Goal: Task Accomplishment & Management: Manage account settings

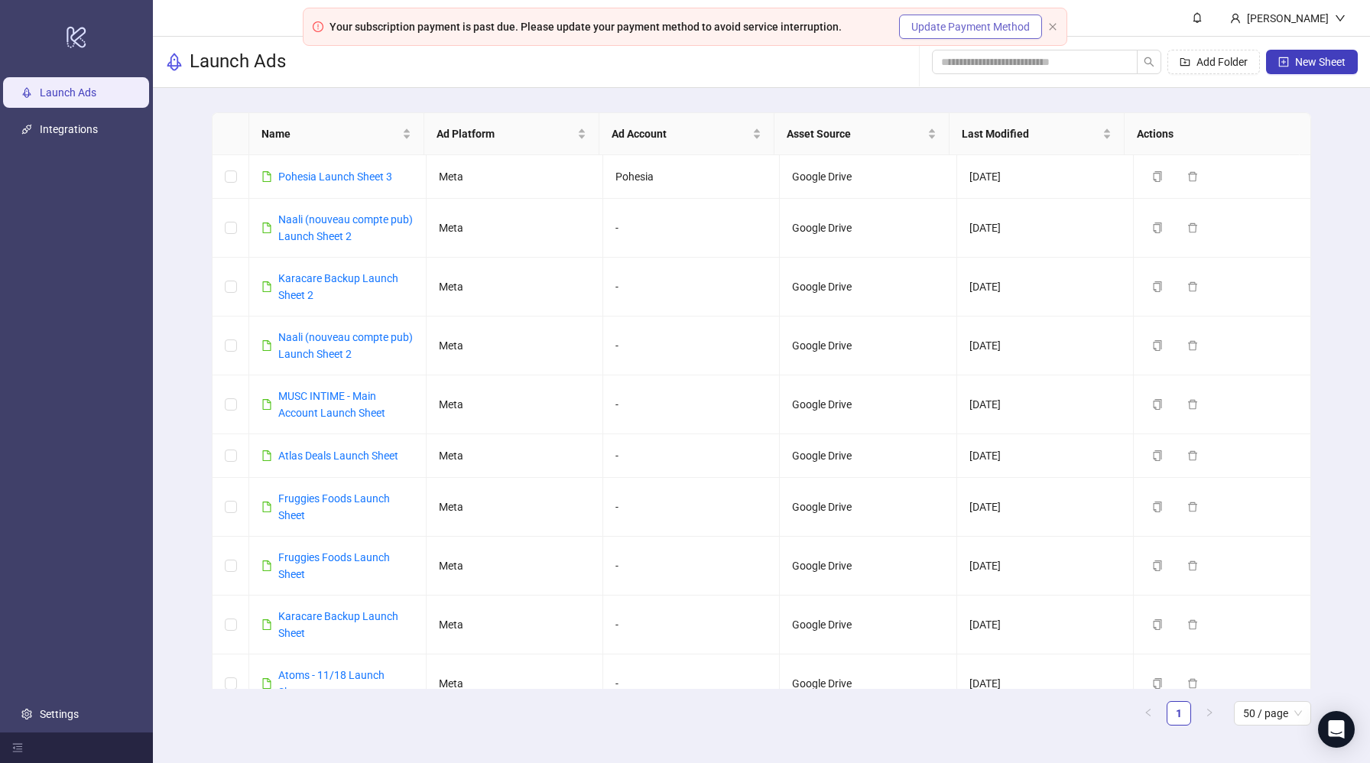
click at [1013, 32] on span "Update Payment Method" at bounding box center [971, 26] width 119 height 17
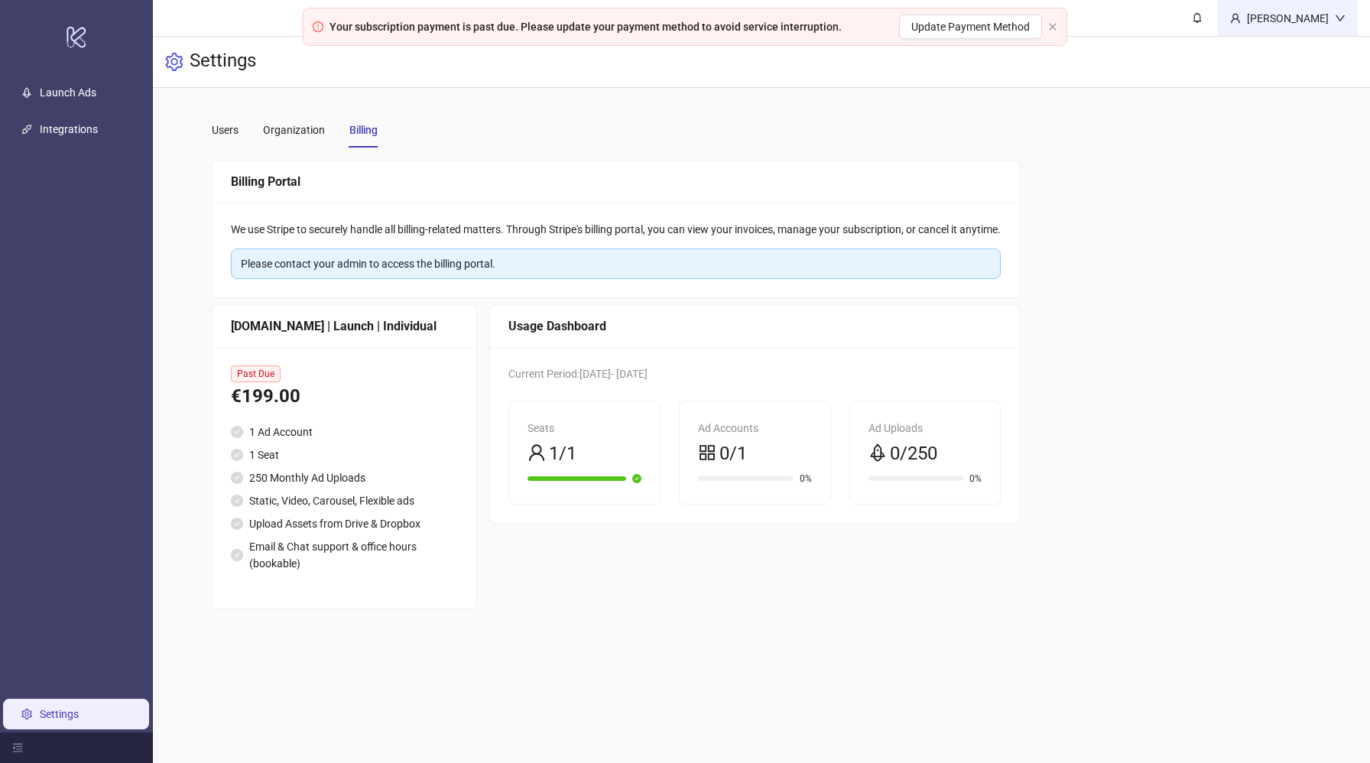
click at [1306, 17] on div "[PERSON_NAME]" at bounding box center [1288, 18] width 94 height 17
click at [1167, 263] on div "Billing Portal We use Stripe to securely handle all billing-related matters. Th…" at bounding box center [762, 385] width 1100 height 450
click at [28, 739] on div at bounding box center [76, 748] width 153 height 31
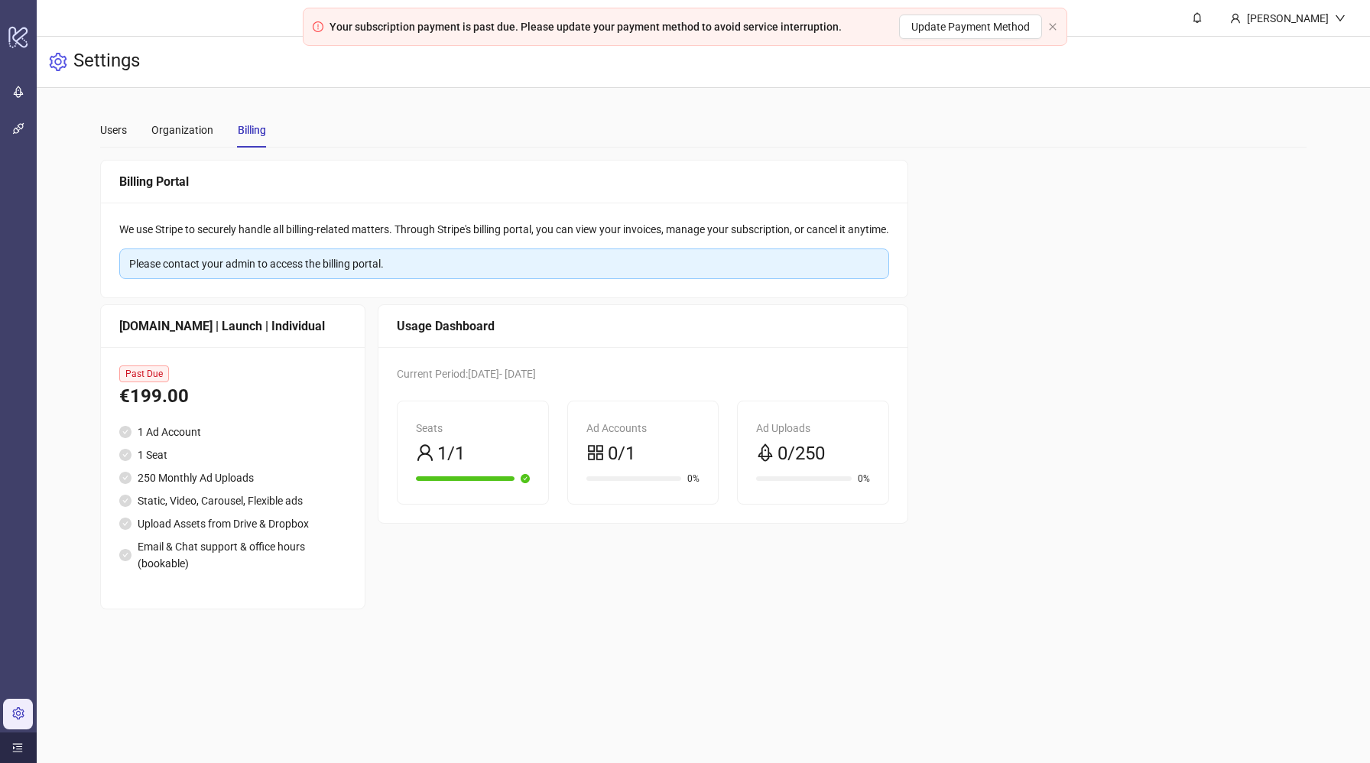
click at [28, 739] on div at bounding box center [18, 748] width 37 height 31
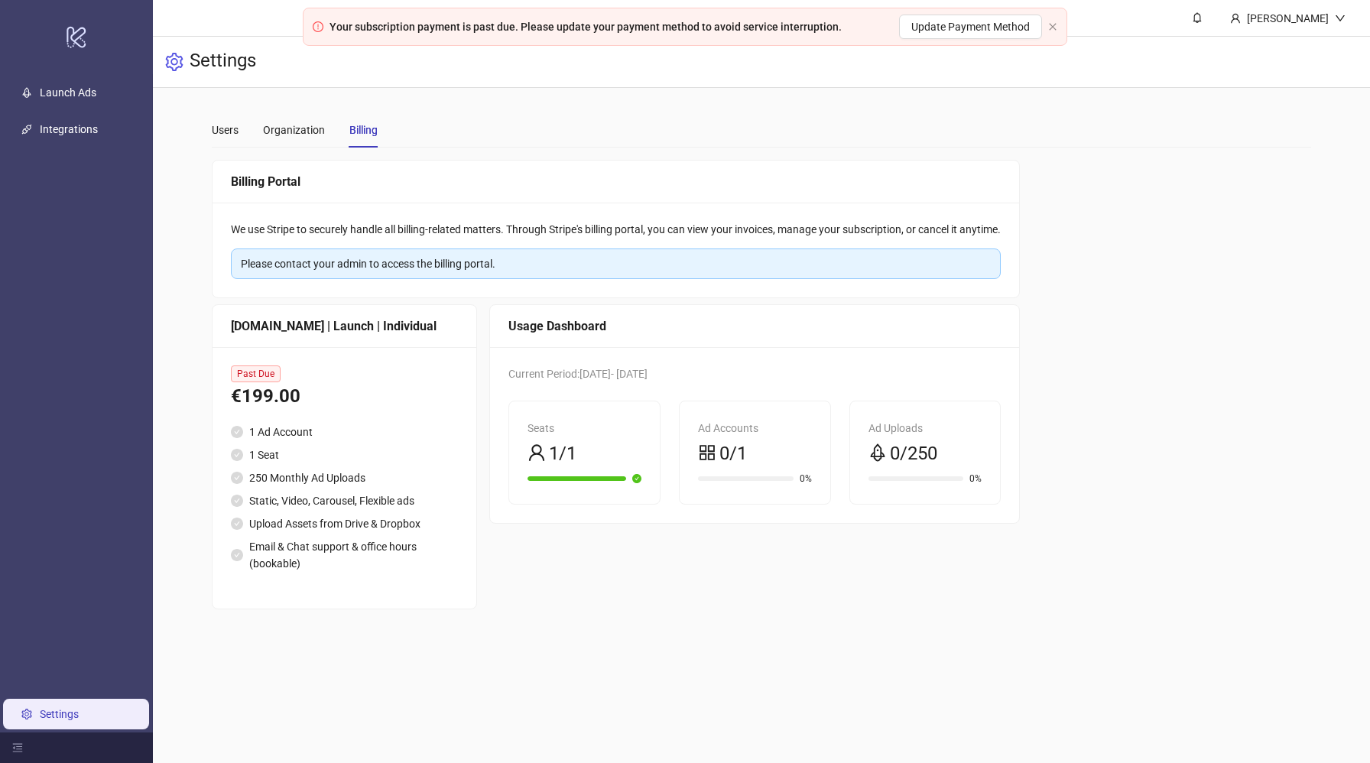
click at [54, 710] on link "Settings" at bounding box center [59, 714] width 39 height 12
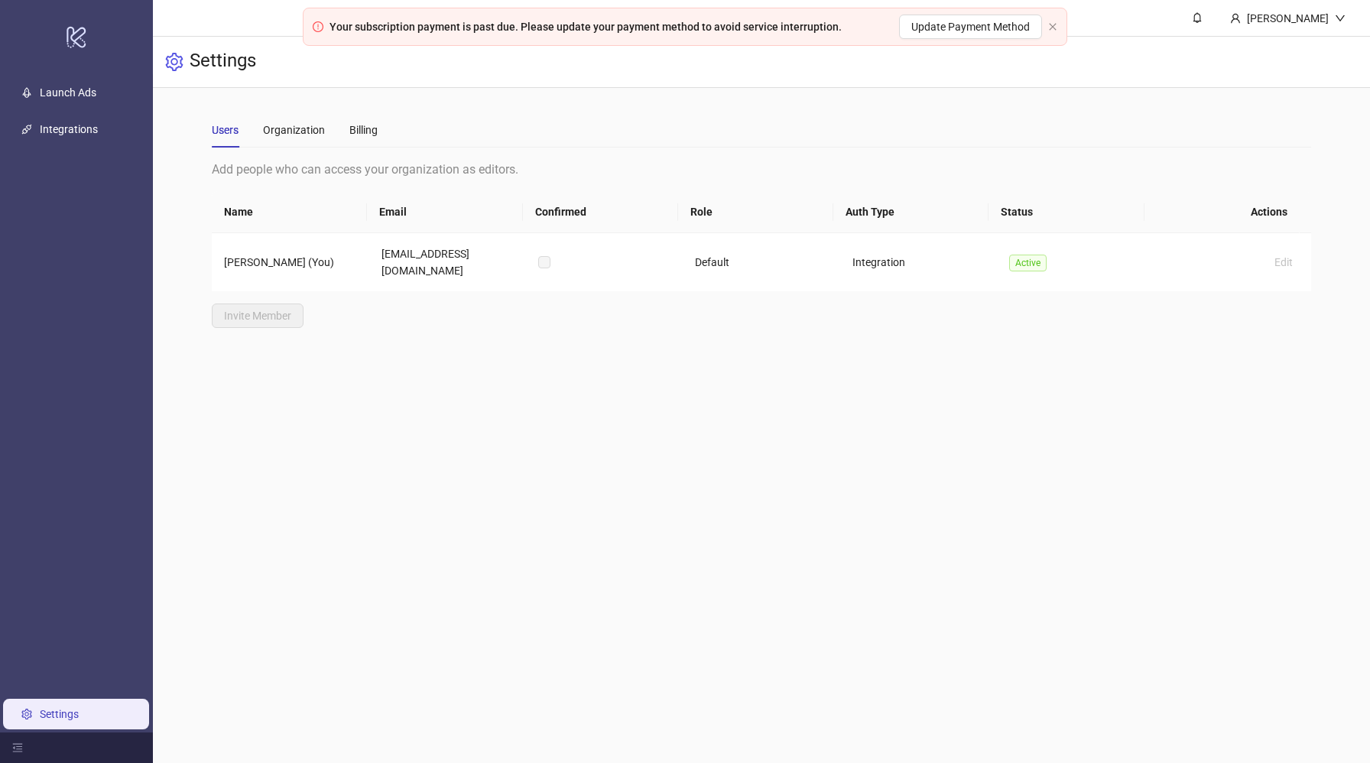
click at [54, 710] on link "Settings" at bounding box center [59, 714] width 39 height 12
click at [75, 95] on link "Launch Ads" at bounding box center [68, 92] width 57 height 12
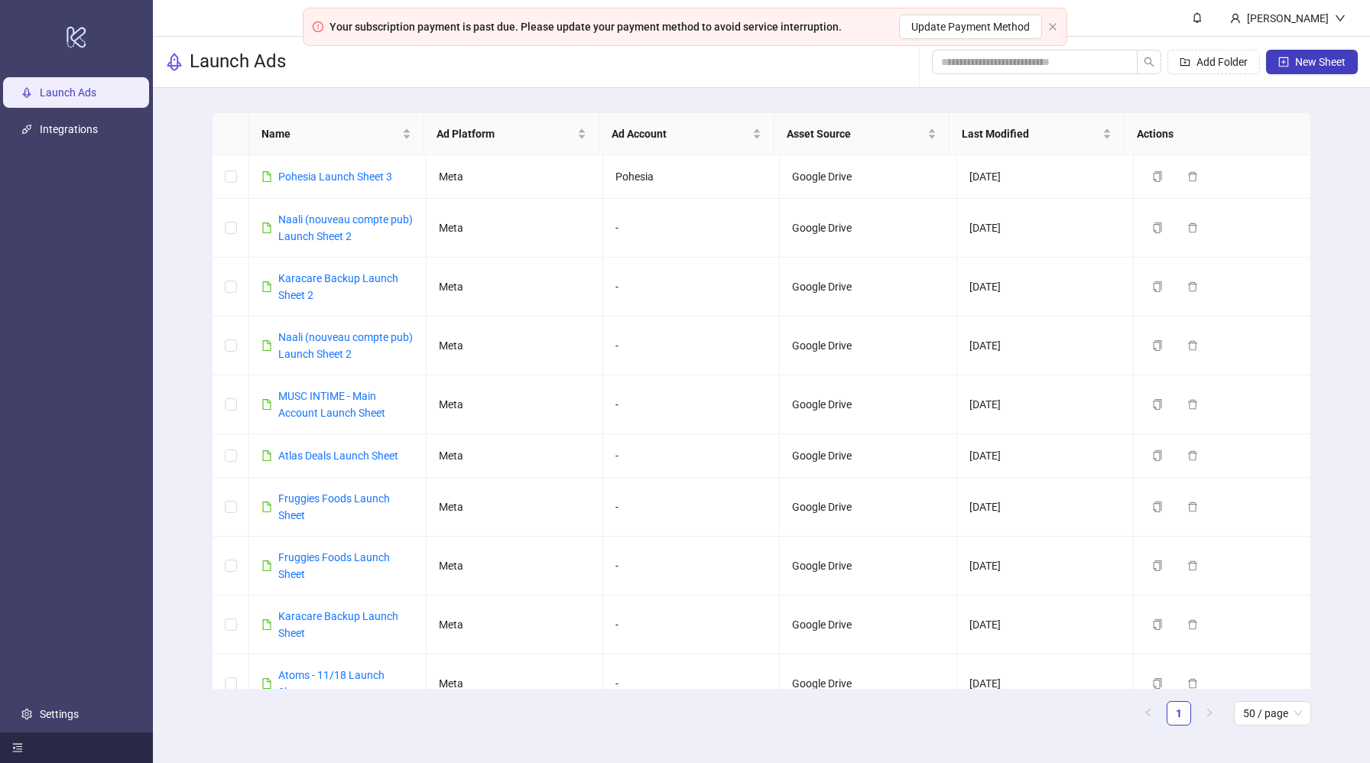
click at [19, 744] on icon "menu-fold" at bounding box center [18, 748] width 10 height 8
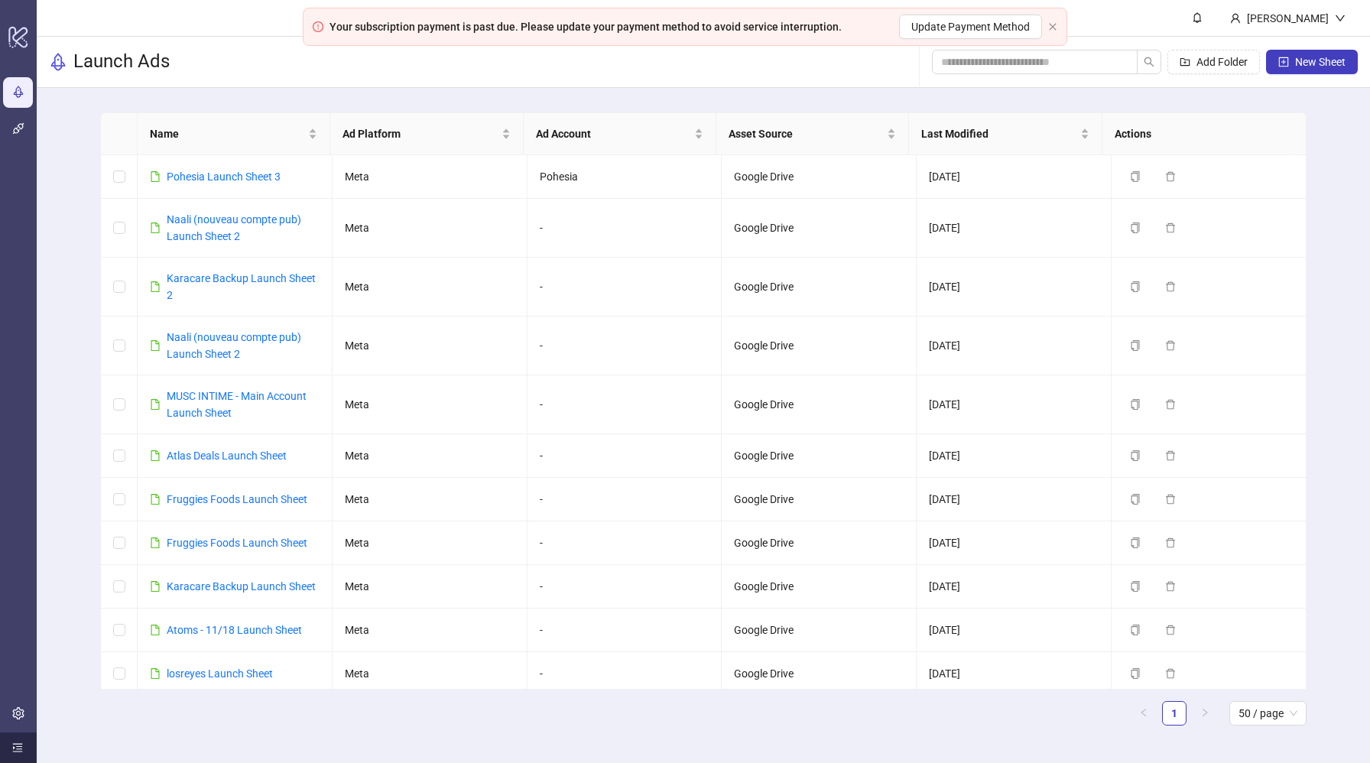
click at [19, 744] on icon "menu-unfold" at bounding box center [18, 748] width 10 height 8
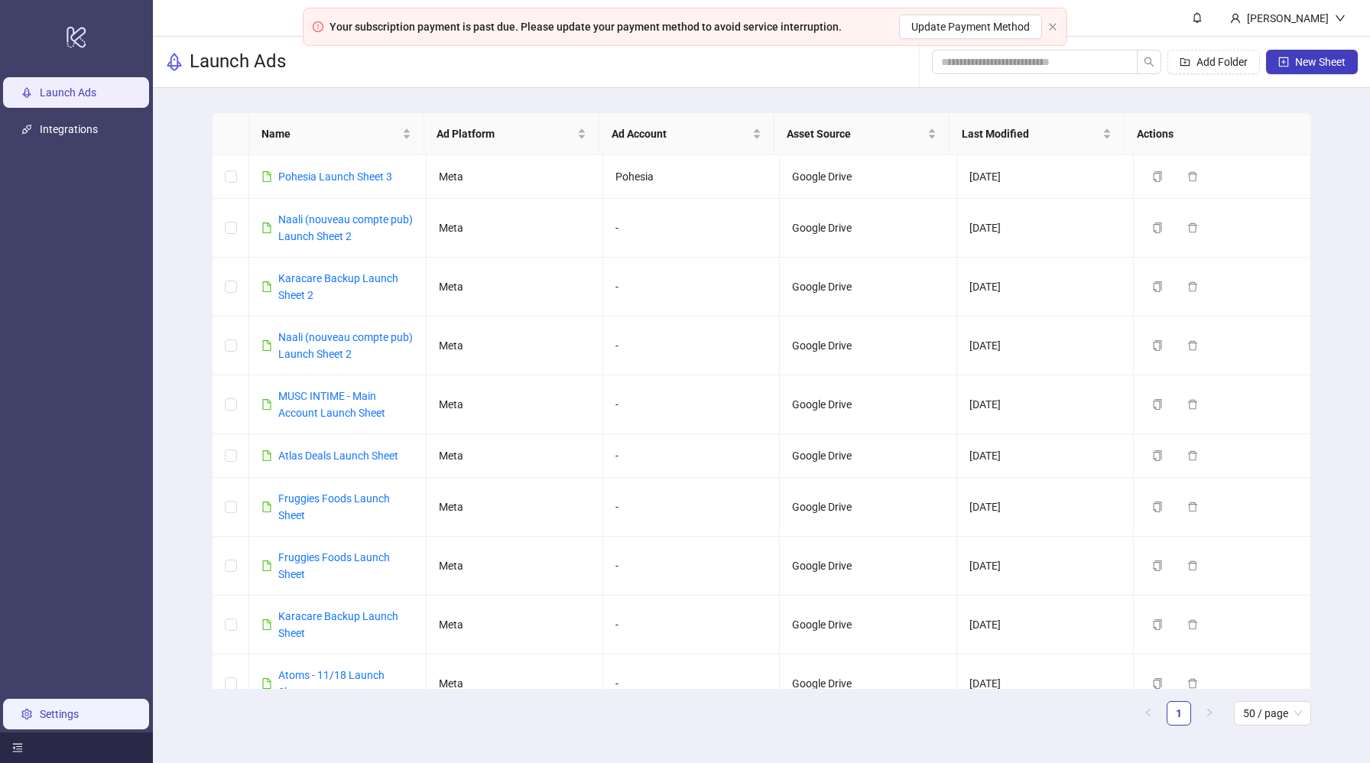
click at [53, 720] on link "Settings" at bounding box center [59, 714] width 39 height 12
